Goal: Task Accomplishment & Management: Manage account settings

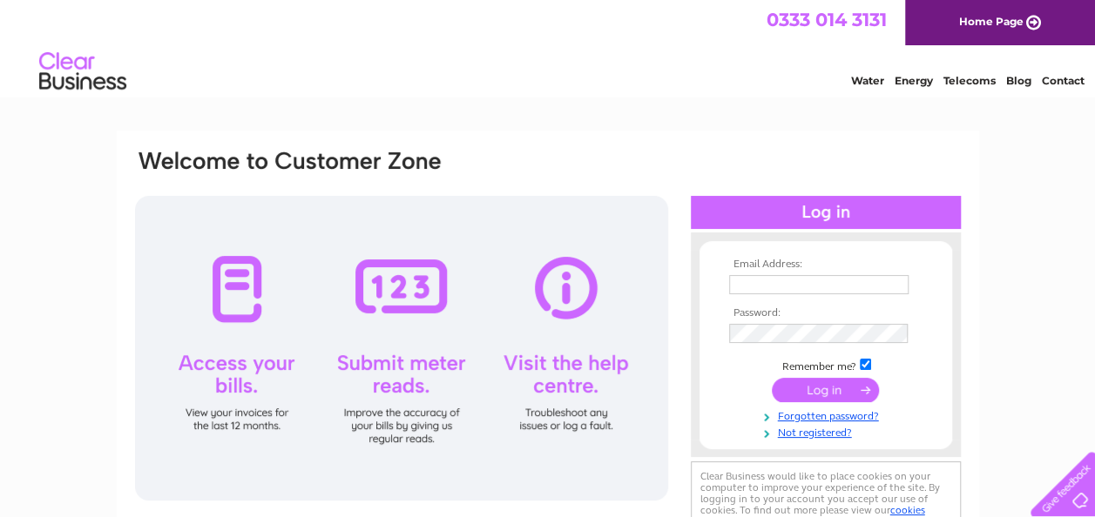
type input "[PERSON_NAME][EMAIL_ADDRESS][DOMAIN_NAME]"
click at [808, 387] on input "submit" at bounding box center [825, 390] width 107 height 24
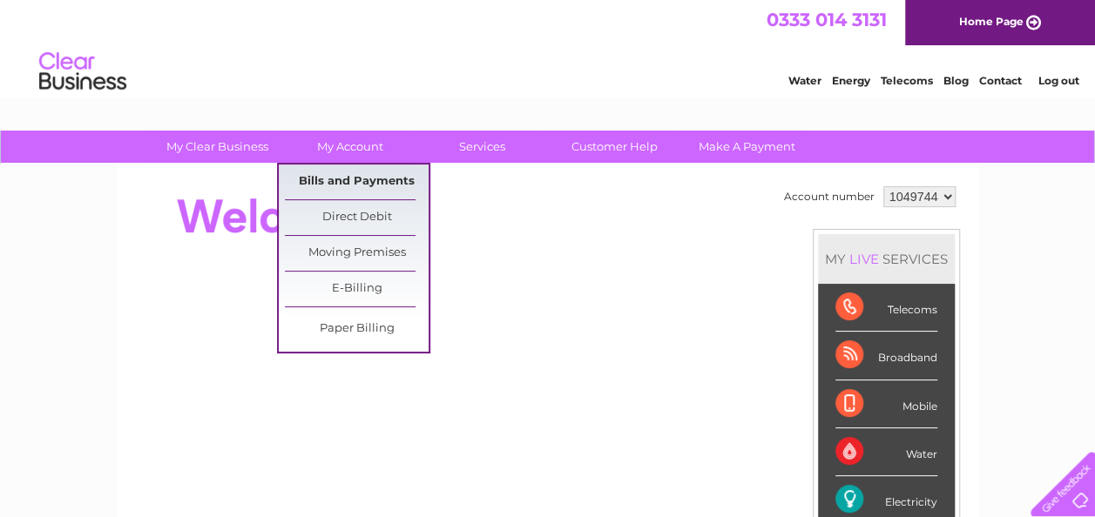
click at [343, 184] on link "Bills and Payments" at bounding box center [357, 182] width 144 height 35
click at [345, 180] on link "Bills and Payments" at bounding box center [357, 182] width 144 height 35
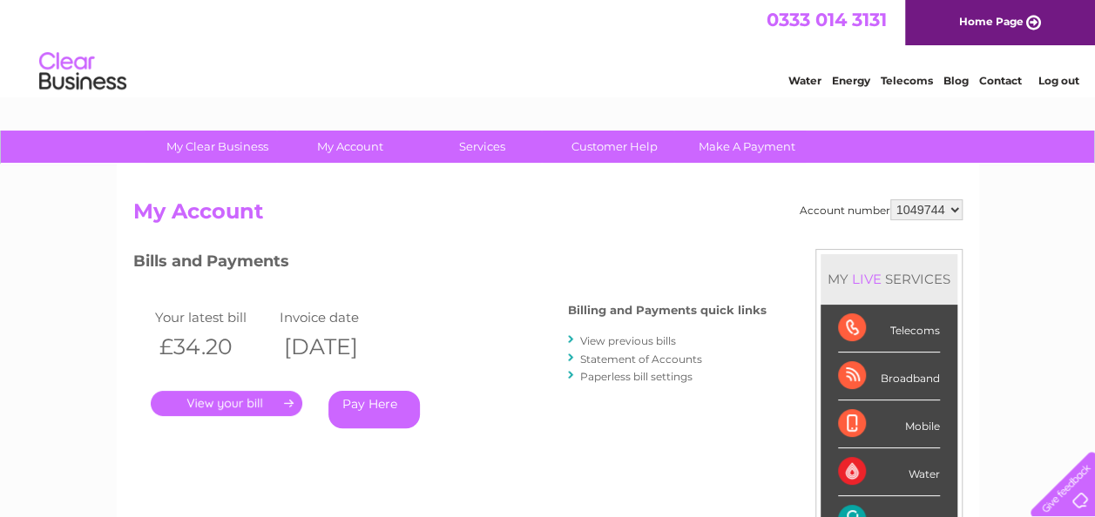
click at [233, 401] on link "." at bounding box center [227, 403] width 152 height 25
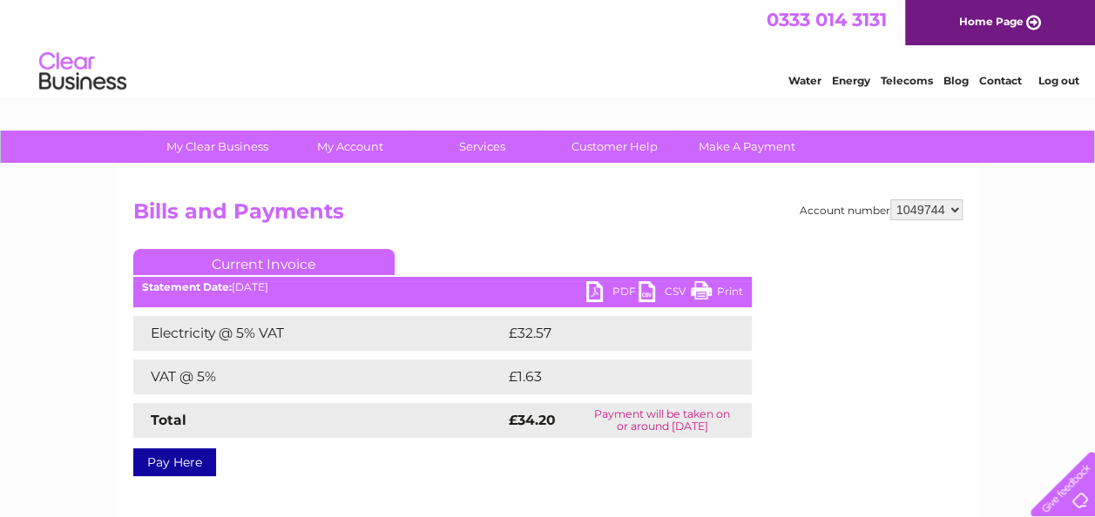
click at [591, 289] on link "PDF" at bounding box center [612, 293] width 52 height 25
